Goal: Find specific page/section: Find specific page/section

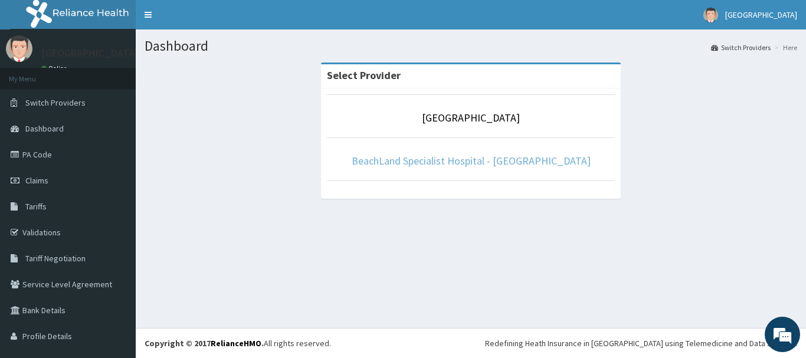
click at [464, 164] on link "BeachLand Specialist Hospital - [GEOGRAPHIC_DATA]" at bounding box center [470, 161] width 239 height 14
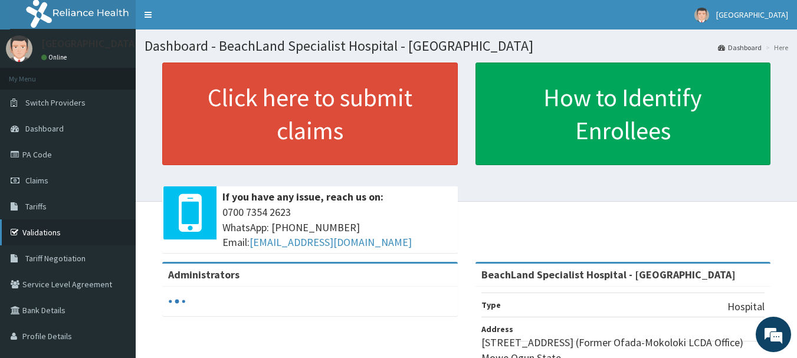
click at [90, 225] on link "Validations" at bounding box center [68, 232] width 136 height 26
